Goal: Find specific page/section: Find specific page/section

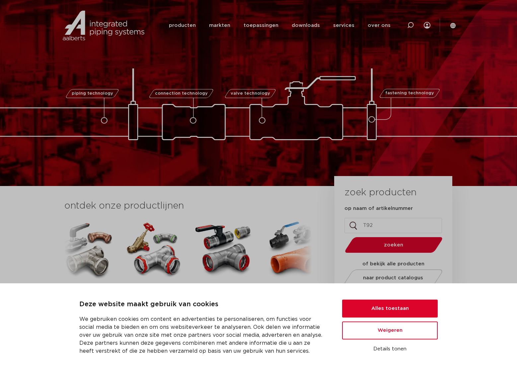
type input "T92"
click at [390, 251] on button "zoeken" at bounding box center [393, 244] width 103 height 17
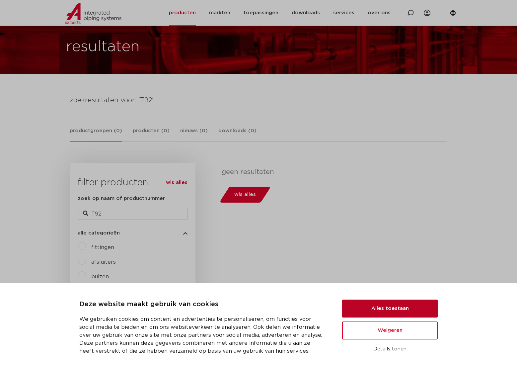
click at [403, 312] on button "Alles toestaan" at bounding box center [390, 308] width 96 height 18
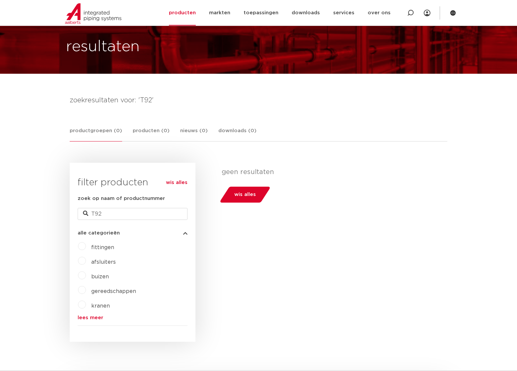
click at [95, 264] on span "afsluiters" at bounding box center [103, 261] width 25 height 5
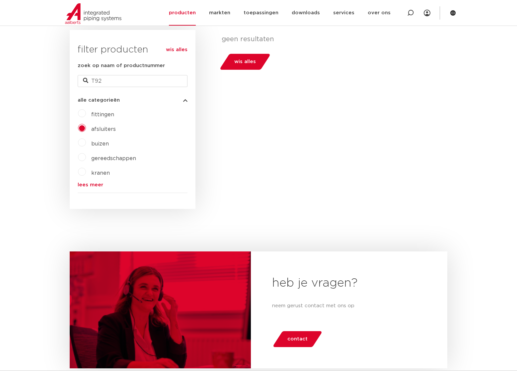
click at [74, 184] on div "wis alles filter producten zoek op naam of productnummer T92 alle categorieën a…" at bounding box center [133, 119] width 126 height 179
click at [89, 185] on link "lees meer" at bounding box center [133, 184] width 110 height 5
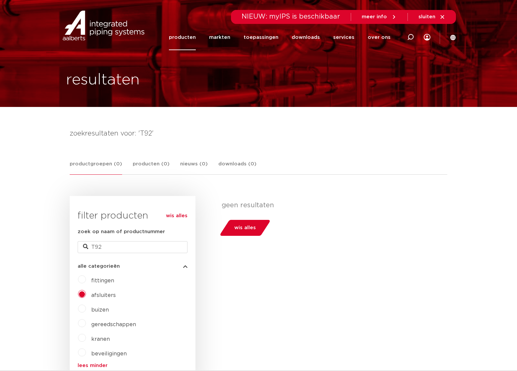
scroll to position [66, 0]
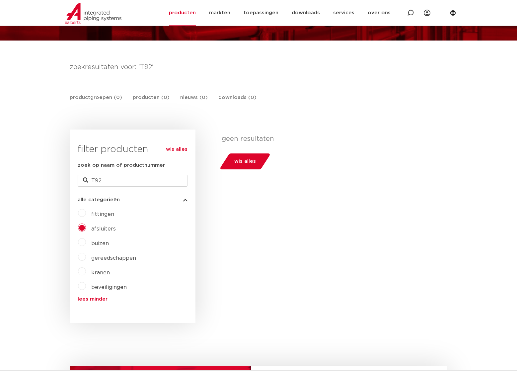
click at [86, 271] on label "kranen" at bounding box center [98, 271] width 24 height 11
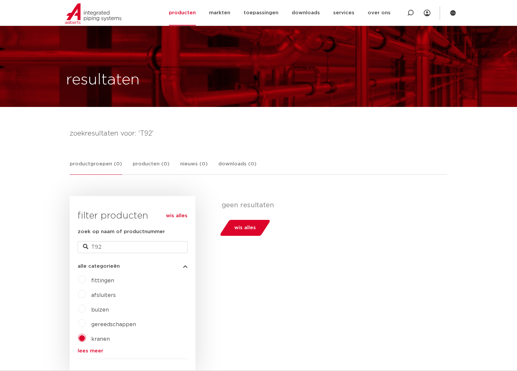
scroll to position [66, 0]
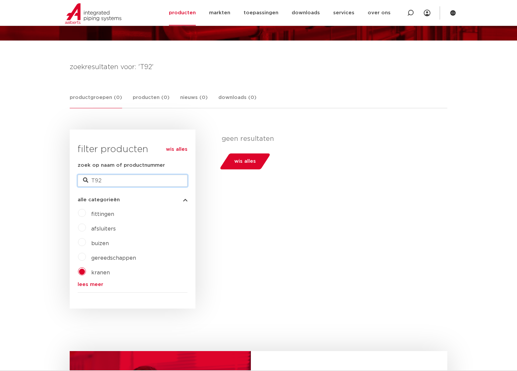
drag, startPoint x: 114, startPoint y: 180, endPoint x: 85, endPoint y: 176, distance: 28.9
click at [85, 176] on input "T92" at bounding box center [133, 181] width 110 height 12
type input "T92"
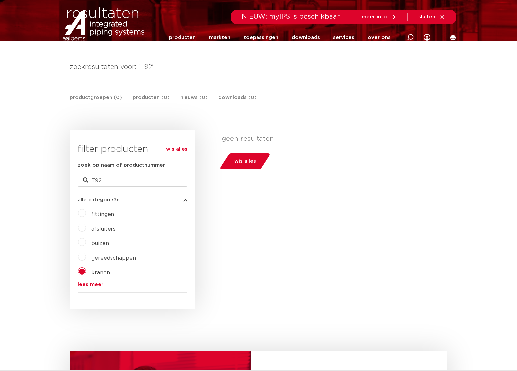
click at [187, 37] on link "producten" at bounding box center [182, 38] width 27 height 26
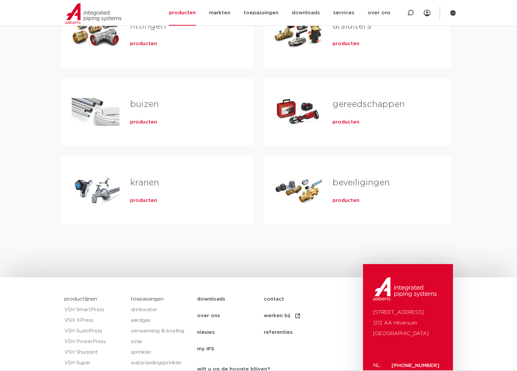
scroll to position [100, 0]
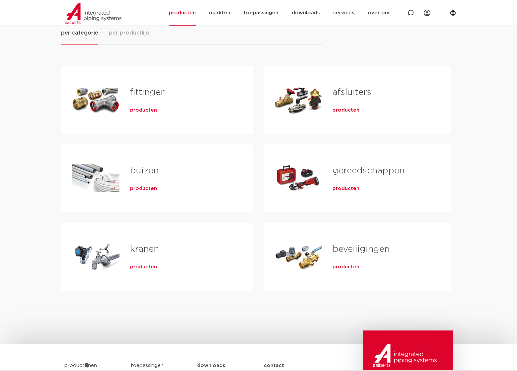
click at [350, 90] on link "afsluiters" at bounding box center [351, 92] width 39 height 9
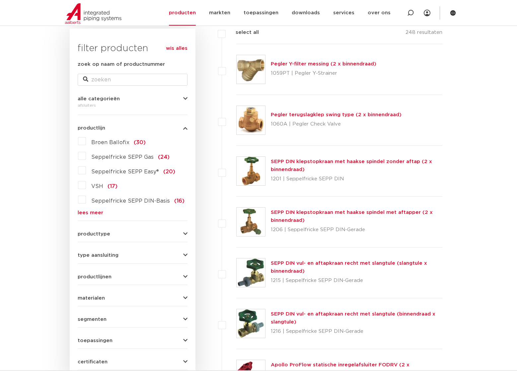
click at [86, 158] on label "Seppelfricke SEPP Gas (24)" at bounding box center [128, 155] width 84 height 11
click at [0, 0] on input "Seppelfricke SEPP Gas (24)" at bounding box center [0, 0] width 0 height 0
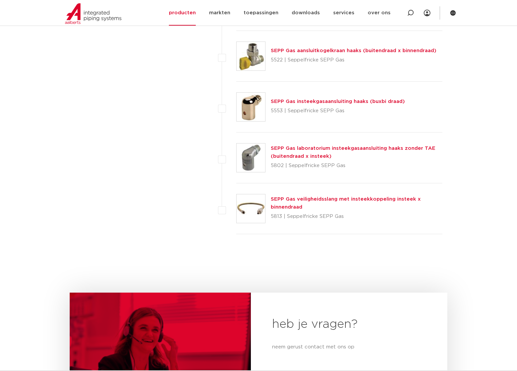
scroll to position [995, 0]
